Goal: Book appointment/travel/reservation

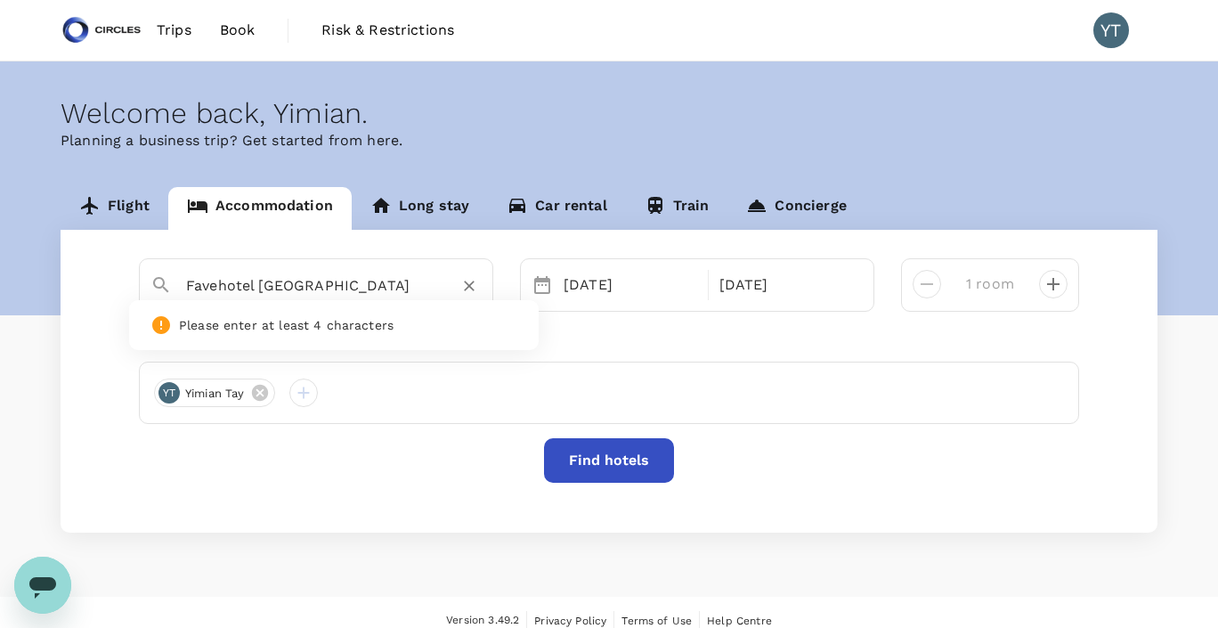
click at [466, 289] on icon "Clear" at bounding box center [469, 286] width 18 height 18
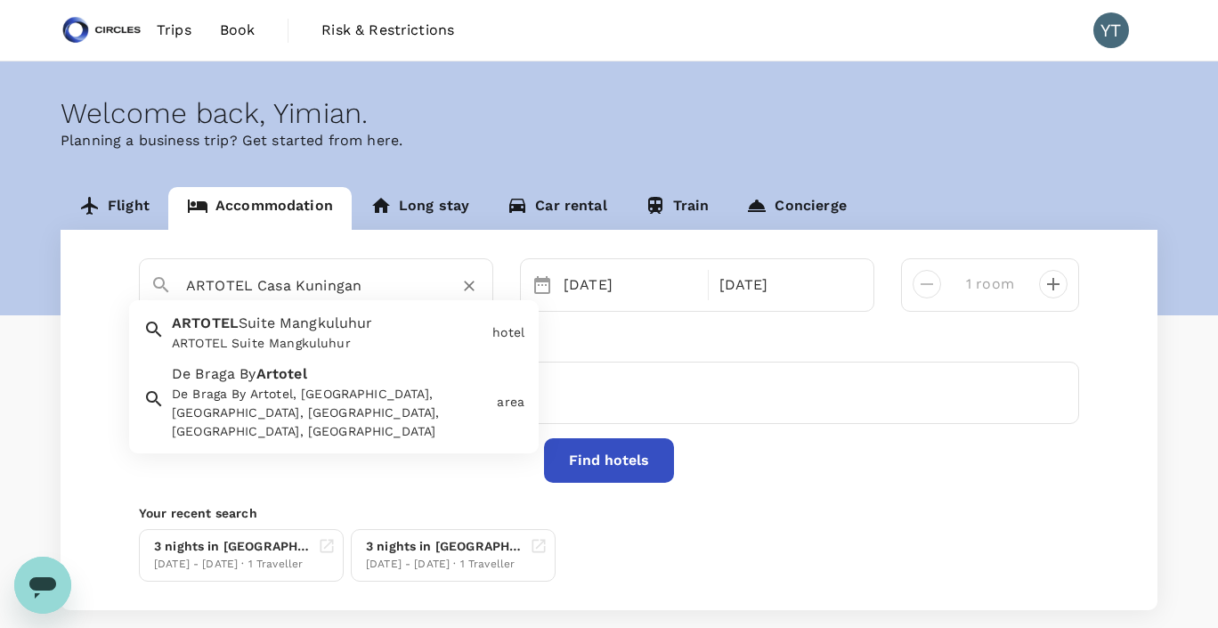
click at [402, 341] on div "ARTOTEL Suite Mangkuluhur" at bounding box center [328, 343] width 313 height 19
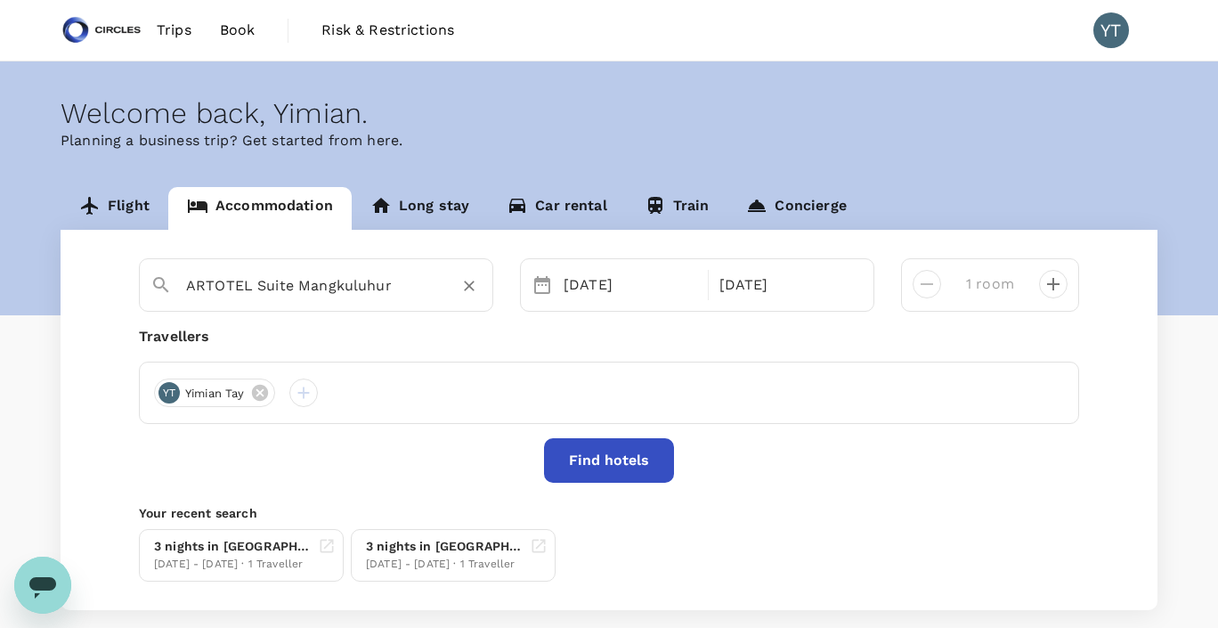
type input "ARTOTEL Suite Mangkuluhur"
click at [613, 466] on button "Find hotels" at bounding box center [609, 460] width 130 height 45
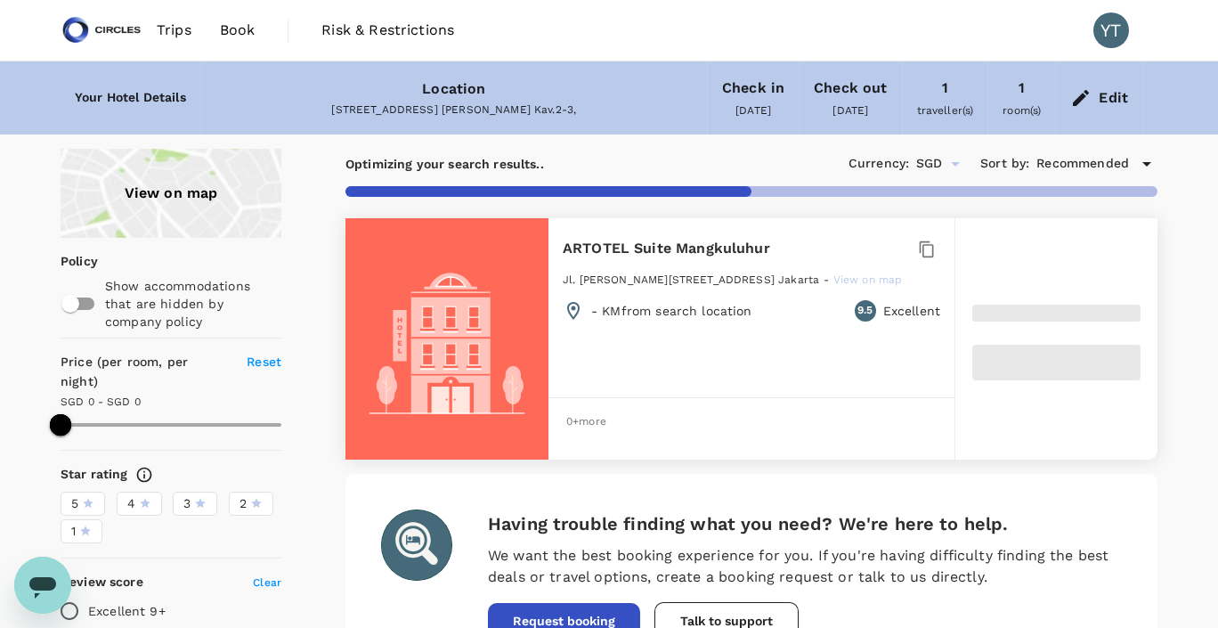
type input "456.69"
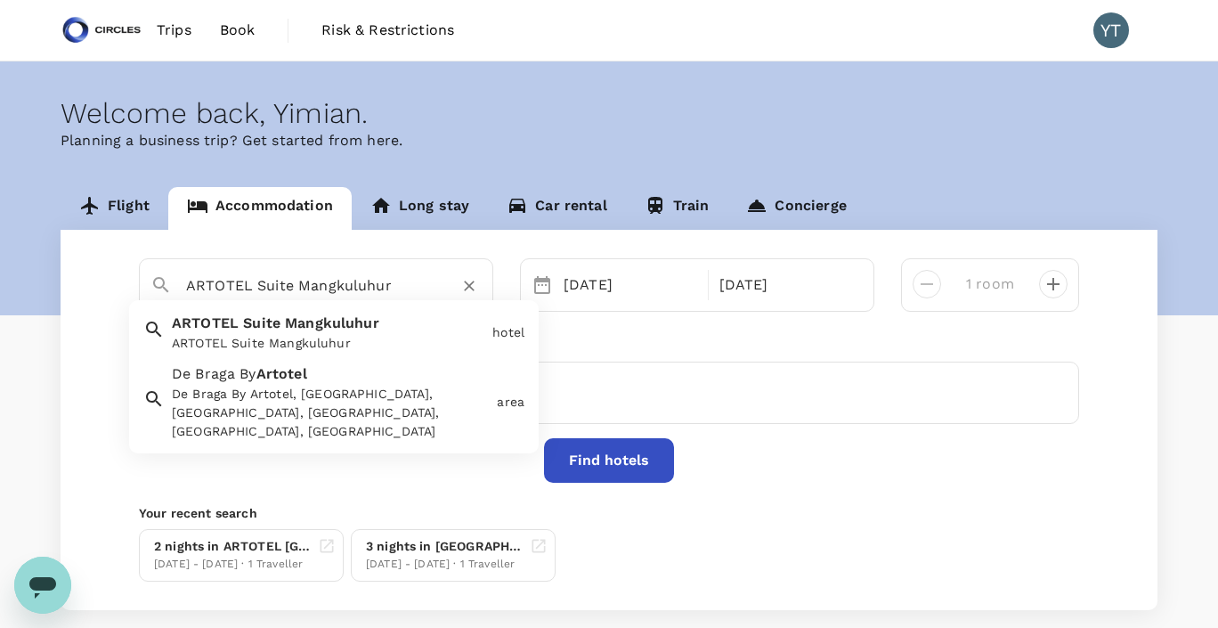
click at [373, 290] on input "ARTOTEL Suite Mangkuluhur" at bounding box center [309, 286] width 246 height 28
click at [385, 288] on input "ARTOTEL Suite Mangkuluhur" at bounding box center [309, 286] width 246 height 28
drag, startPoint x: 256, startPoint y: 284, endPoint x: 505, endPoint y: 281, distance: 248.4
click at [505, 281] on div "[GEOGRAPHIC_DATA] [GEOGRAPHIC_DATA] By Artotel [GEOGRAPHIC_DATA], [GEOGRAPHIC_D…" at bounding box center [609, 284] width 967 height 53
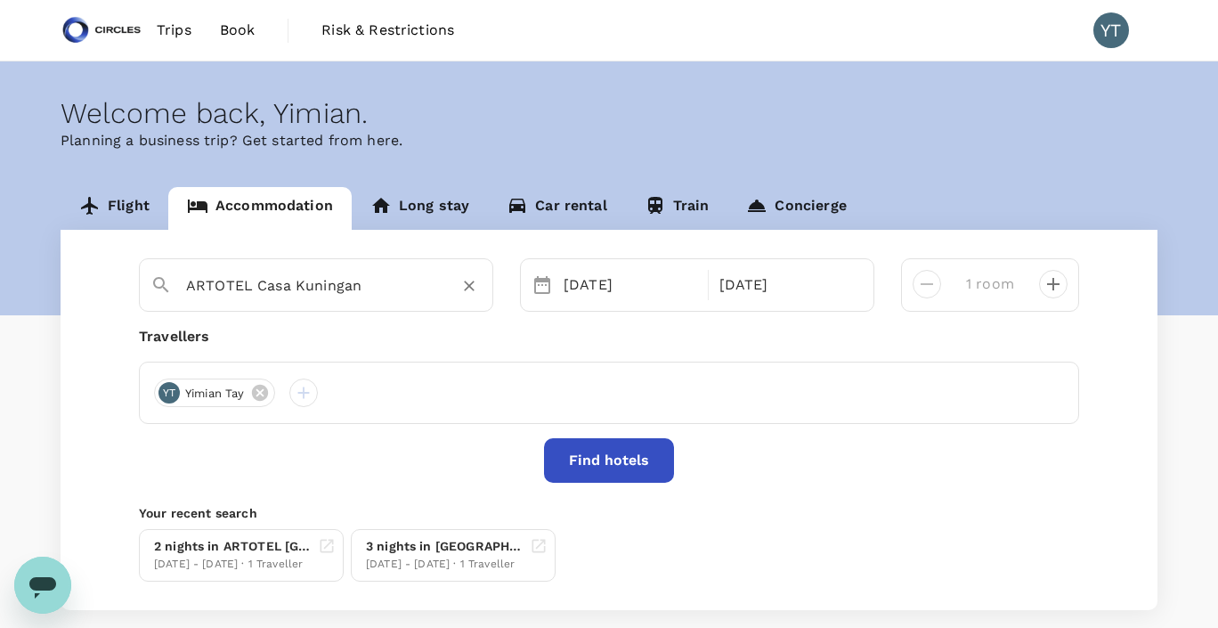
type input "ARTOTEL Casa Kuningan"
click at [614, 458] on button "Find hotels" at bounding box center [609, 460] width 130 height 45
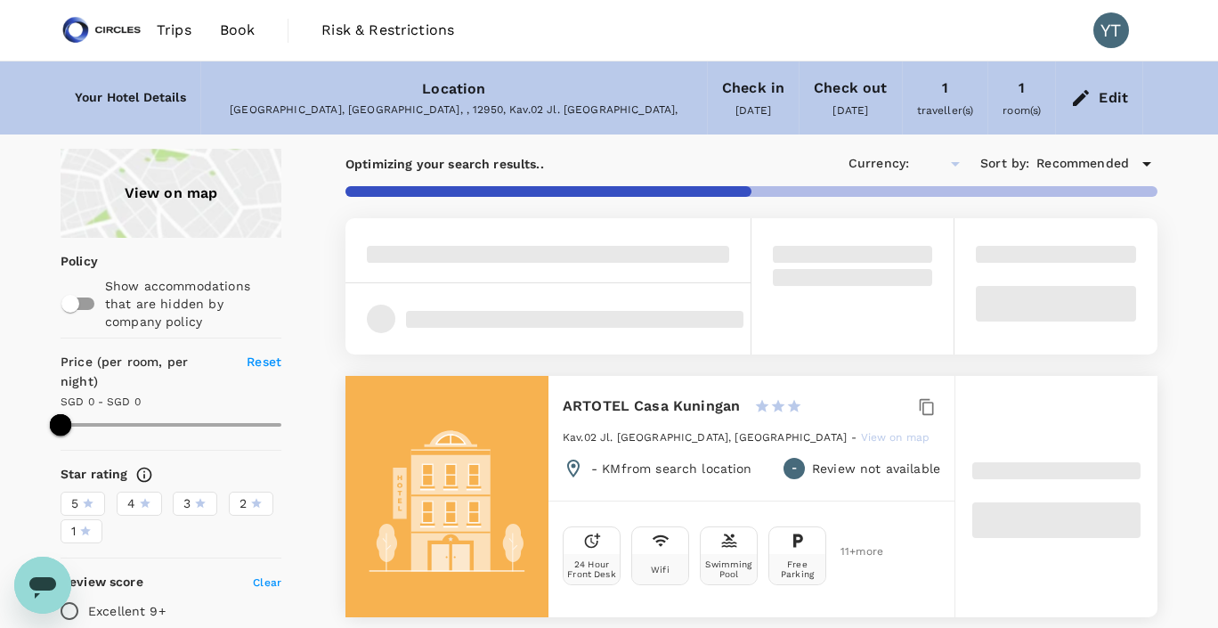
type input "SGD"
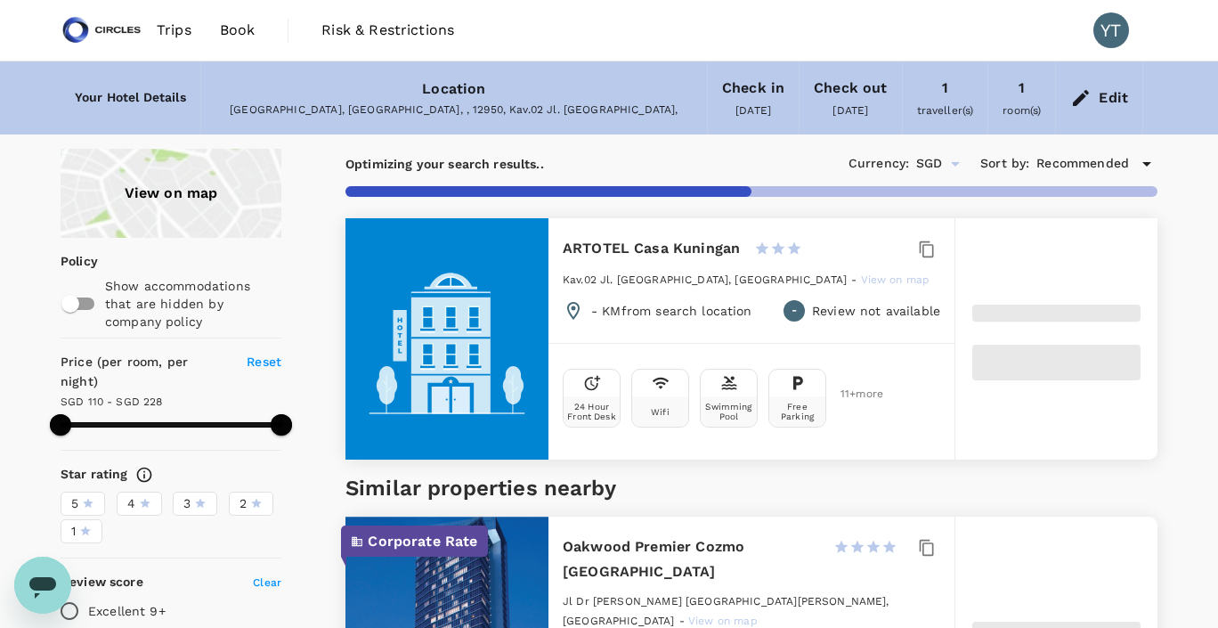
type input "226.87"
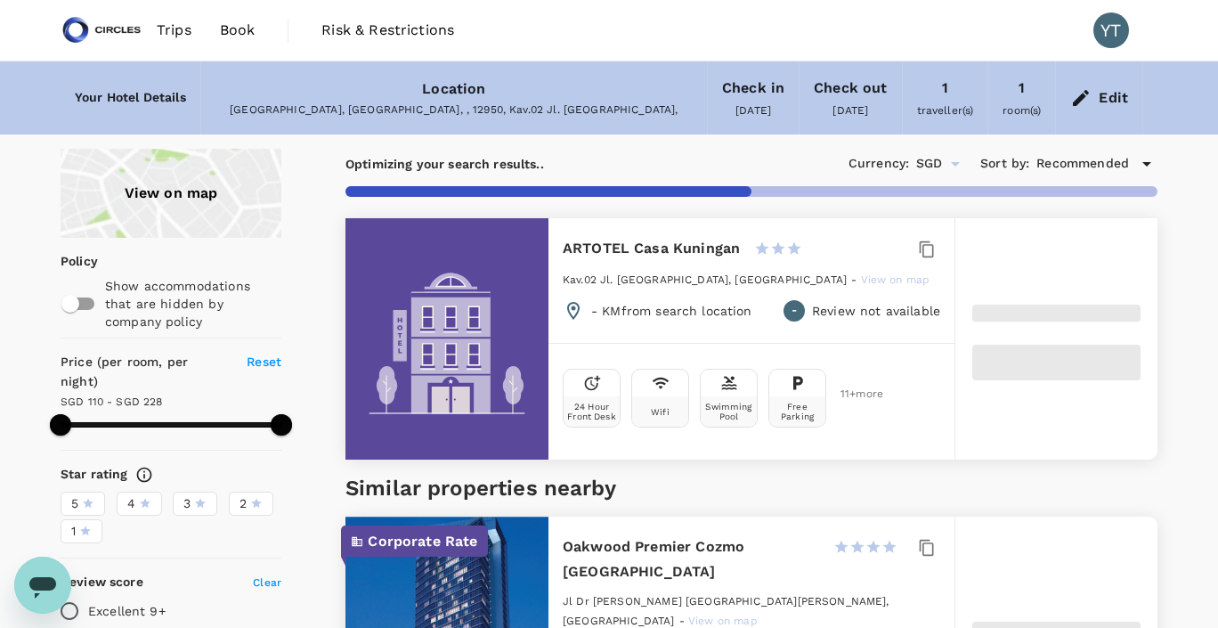
type input "110.15"
type input "227.15"
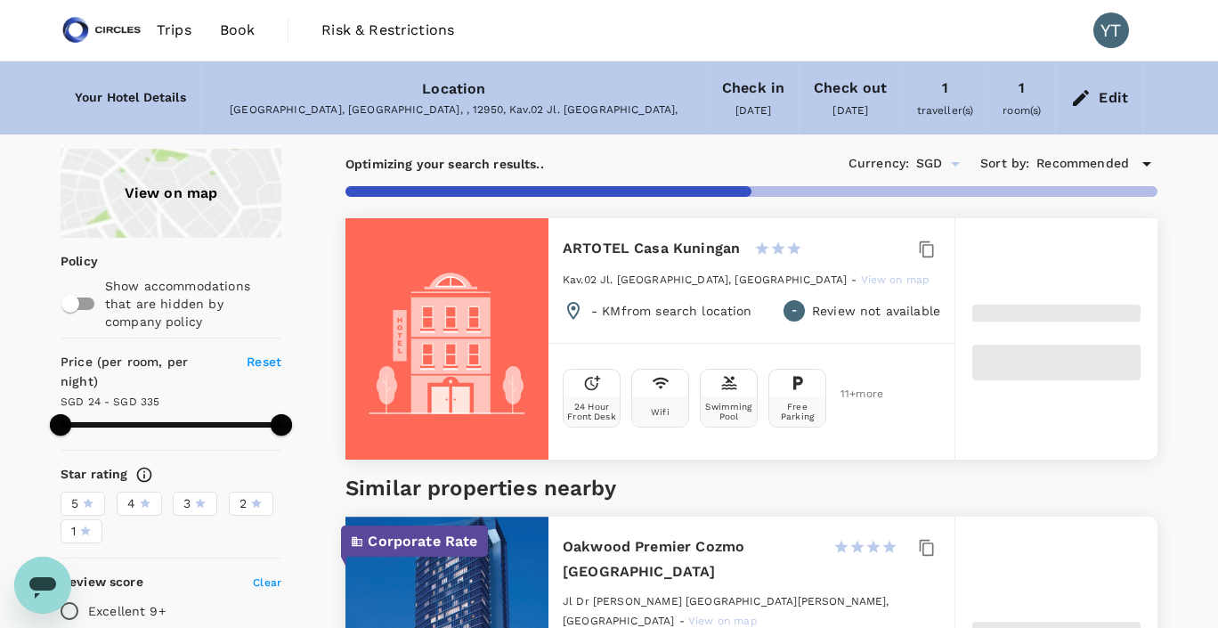
type input "24.15"
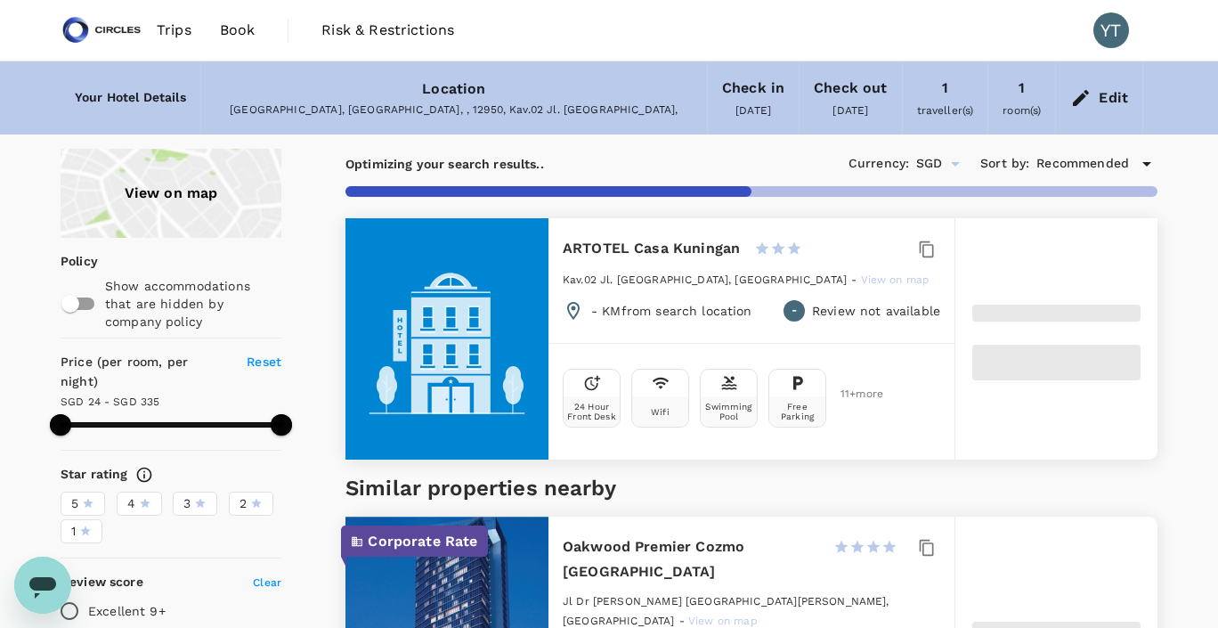
type input "334.15"
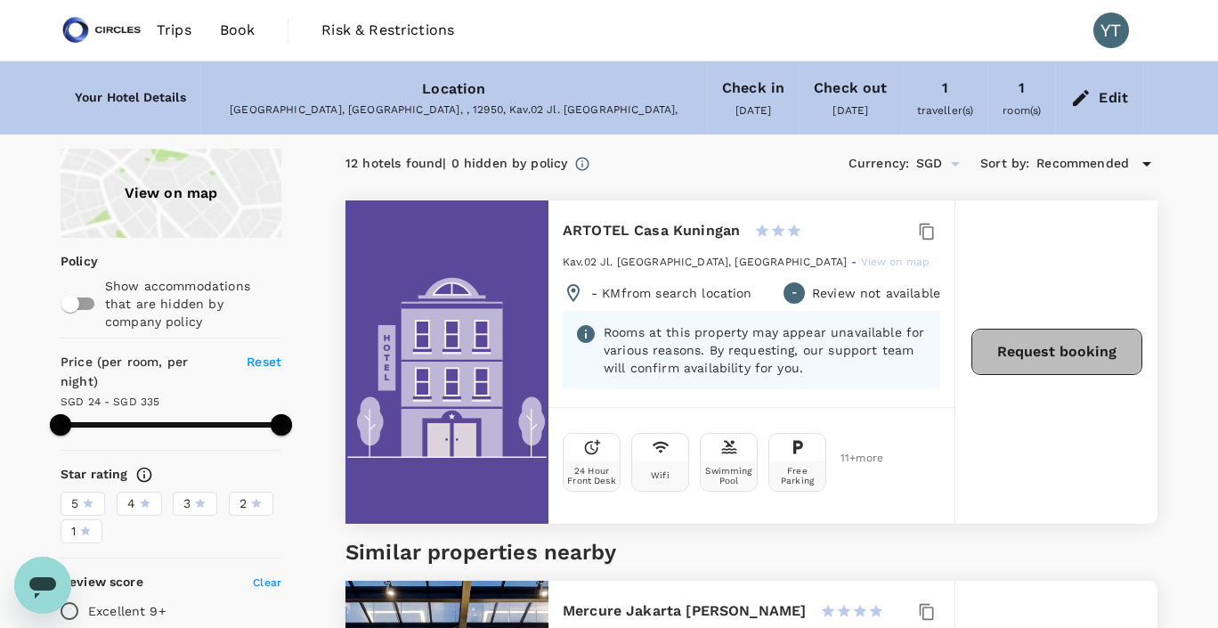
click at [1025, 353] on button "Request booking" at bounding box center [1056, 352] width 171 height 46
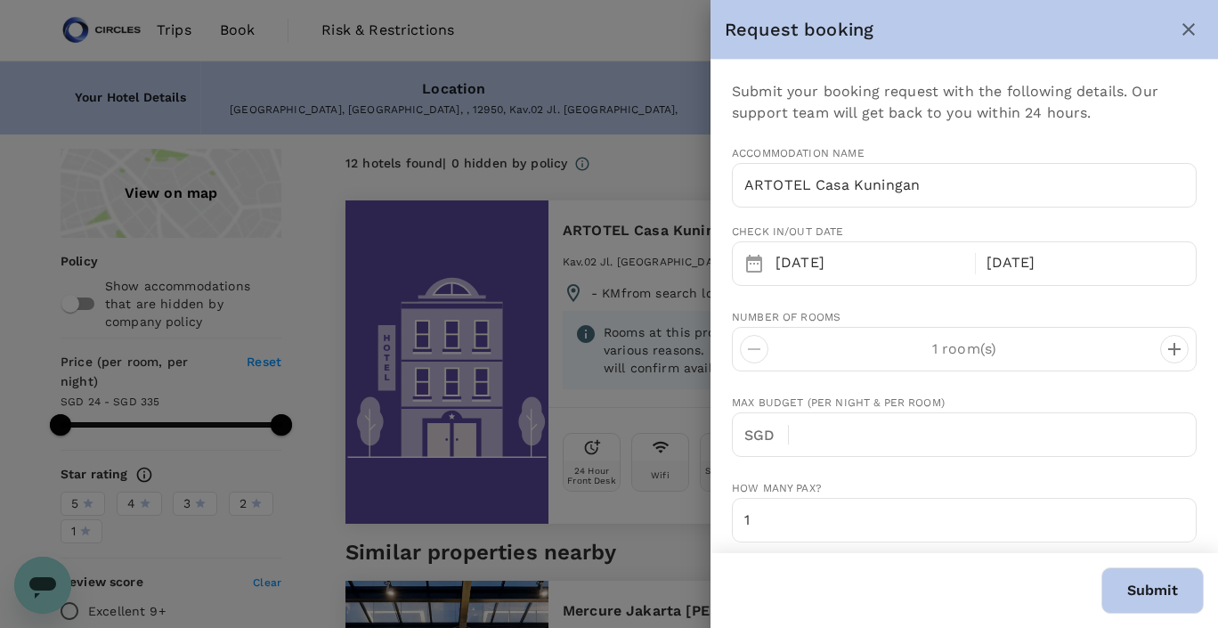
type input "65"
type input "94506020"
type input "[EMAIL_ADDRESS][DOMAIN_NAME]"
click at [1183, 23] on icon "close" at bounding box center [1188, 29] width 12 height 12
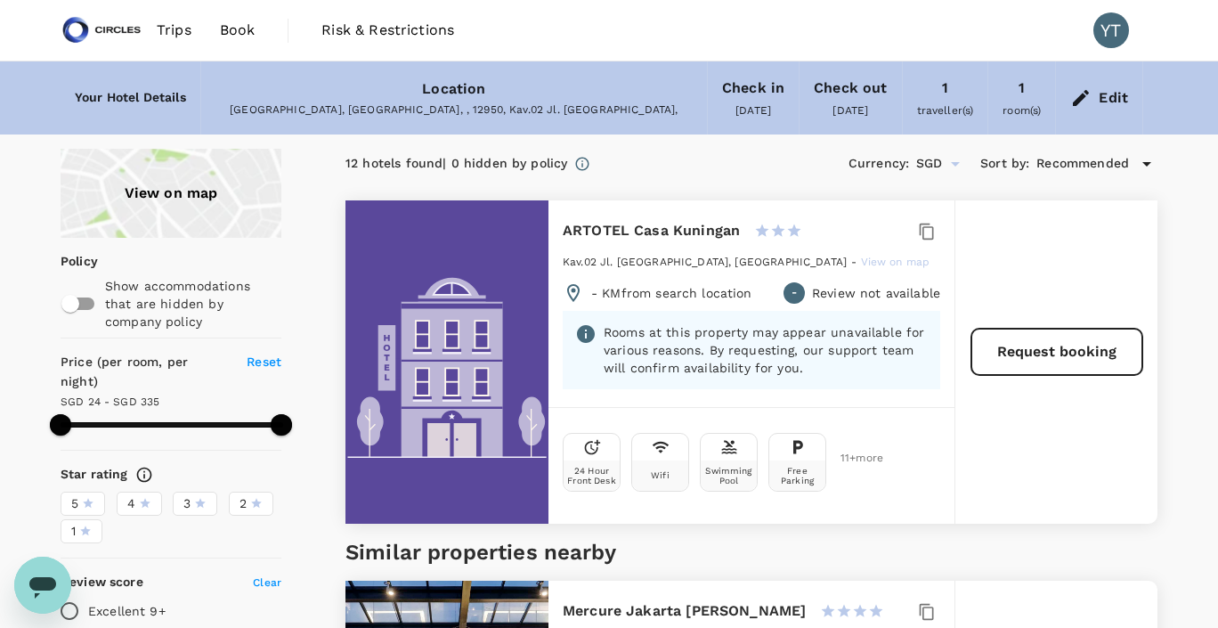
type input "334.15"
